Goal: Download file/media

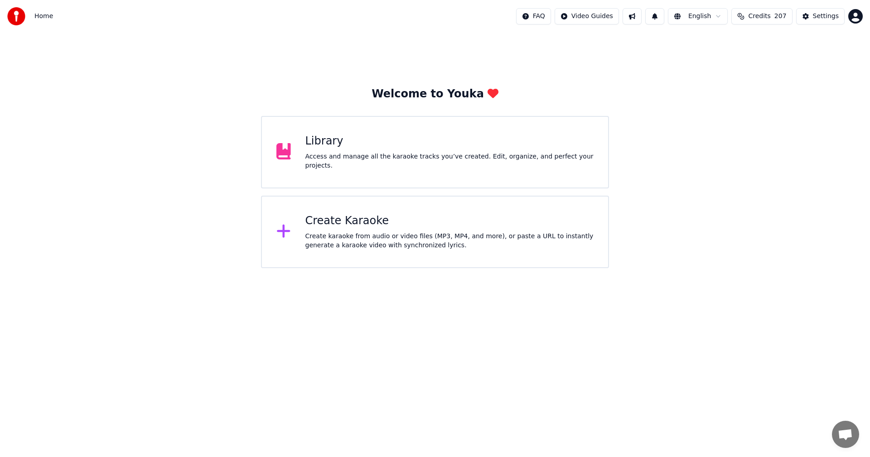
click at [381, 183] on div "Library Access and manage all the karaoke tracks you’ve created. Edit, organize…" at bounding box center [435, 152] width 348 height 72
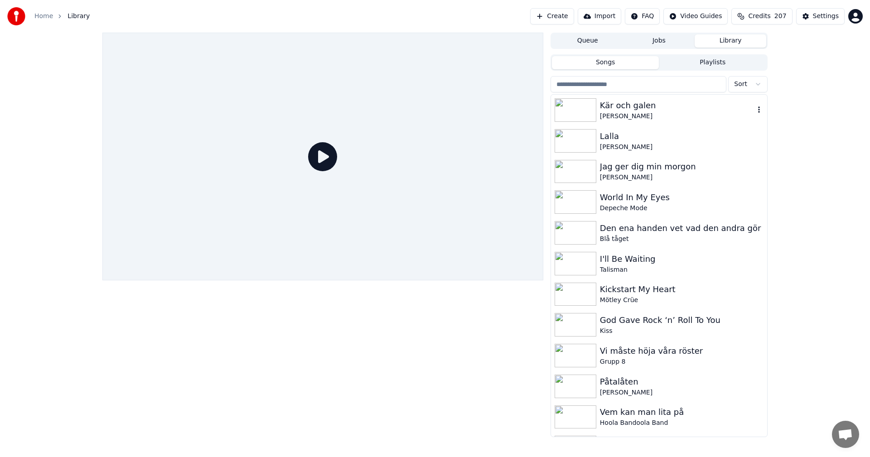
click at [650, 112] on div "[PERSON_NAME]" at bounding box center [677, 116] width 154 height 9
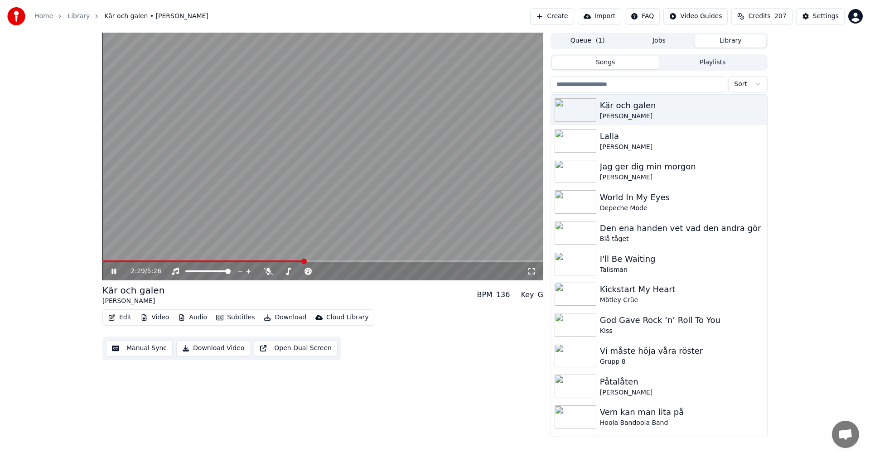
click at [292, 317] on button "Download" at bounding box center [285, 317] width 50 height 13
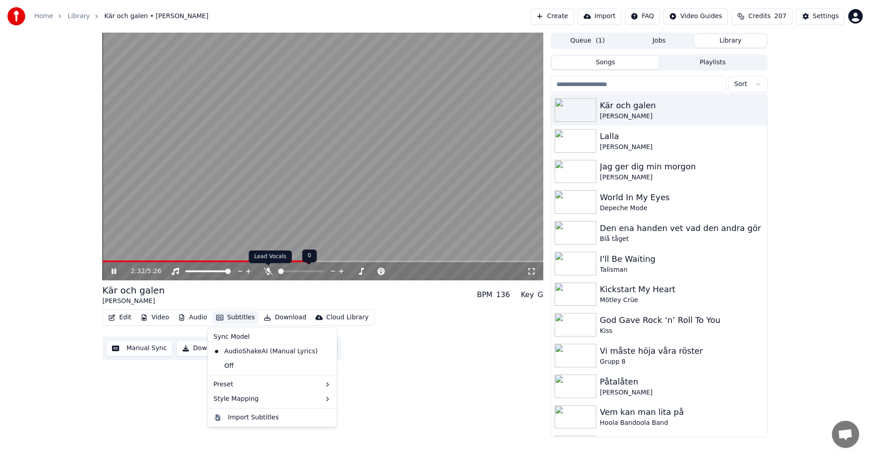
click at [266, 267] on span at bounding box center [268, 265] width 5 height 5
click at [266, 269] on icon at bounding box center [268, 271] width 9 height 7
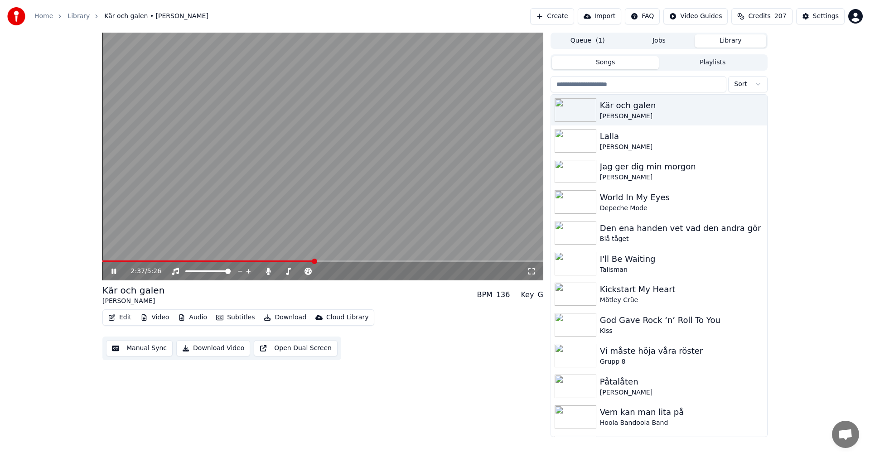
click at [275, 316] on button "Download" at bounding box center [285, 317] width 50 height 13
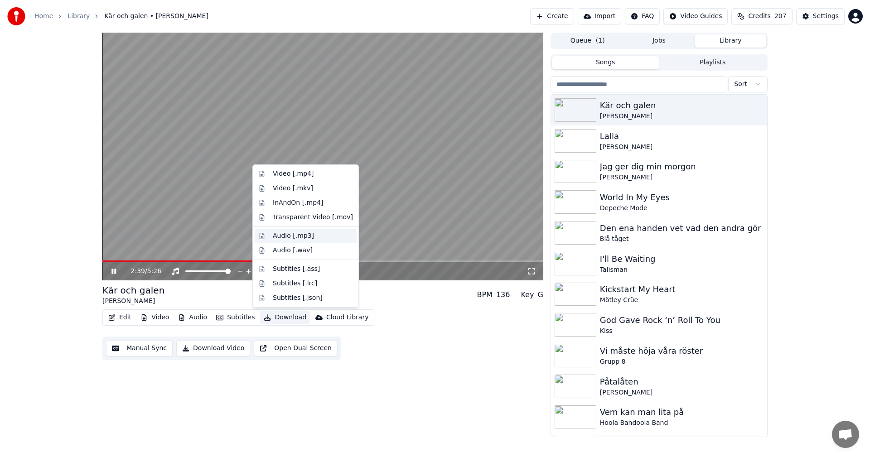
click at [322, 235] on div "Audio [.mp3]" at bounding box center [313, 235] width 80 height 9
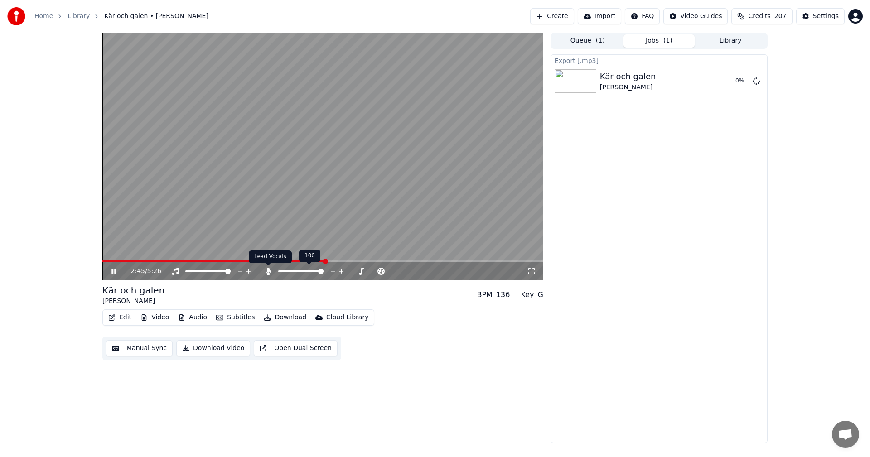
click at [268, 270] on icon at bounding box center [267, 271] width 5 height 7
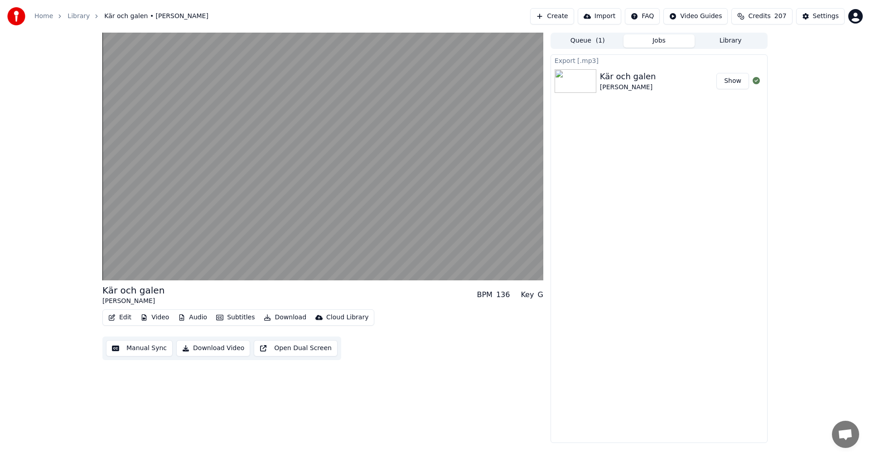
click at [82, 257] on div "Kär och galen [PERSON_NAME] BPM 136 Key G Edit Video Audio Subtitles Download C…" at bounding box center [435, 238] width 870 height 410
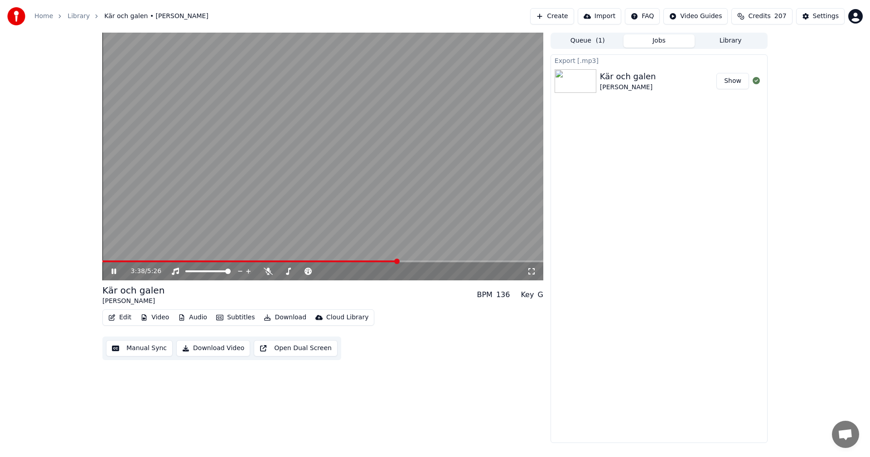
click at [114, 270] on icon at bounding box center [120, 271] width 21 height 7
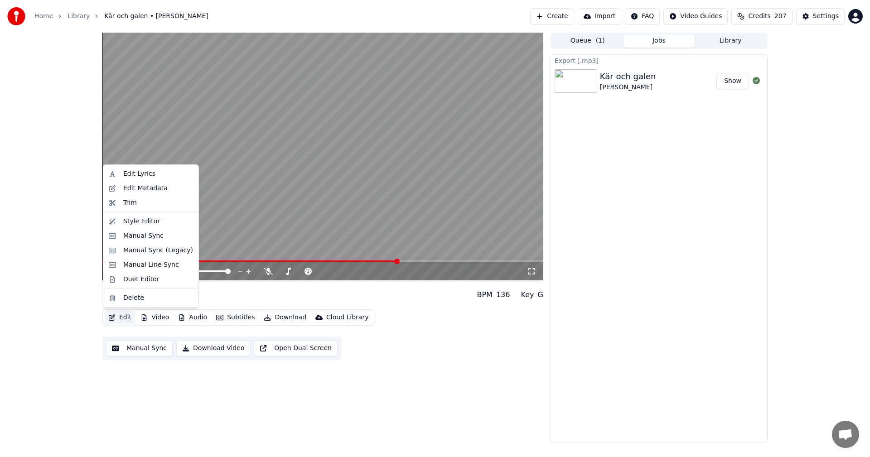
click at [124, 320] on button "Edit" at bounding box center [120, 317] width 30 height 13
click at [157, 178] on div "Edit Lyrics" at bounding box center [158, 173] width 70 height 9
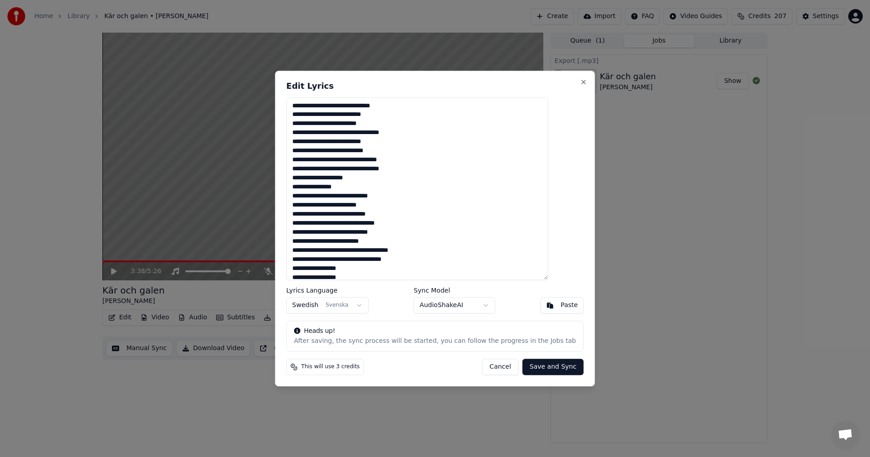
click at [486, 368] on button "Cancel" at bounding box center [500, 367] width 37 height 16
